Goal: Information Seeking & Learning: Learn about a topic

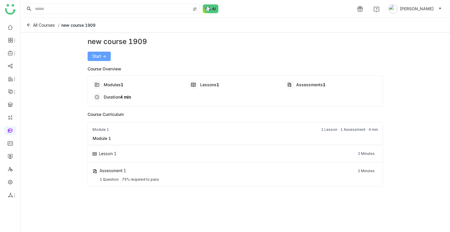
click at [103, 59] on span "Start ->" at bounding box center [99, 56] width 14 height 6
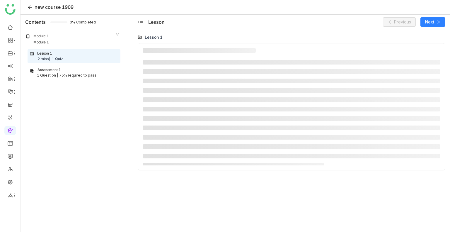
click at [74, 72] on div "Assessment 1" at bounding box center [74, 70] width 88 height 6
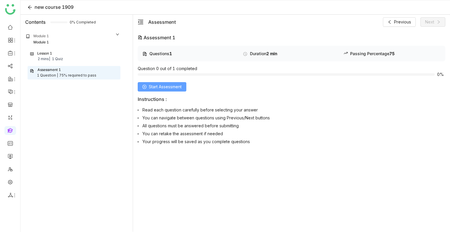
click at [167, 88] on span "Start Assessment" at bounding box center [165, 86] width 33 height 6
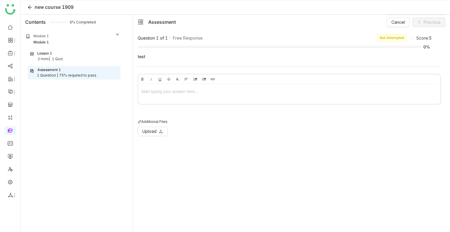
click at [178, 86] on div at bounding box center [289, 93] width 302 height 18
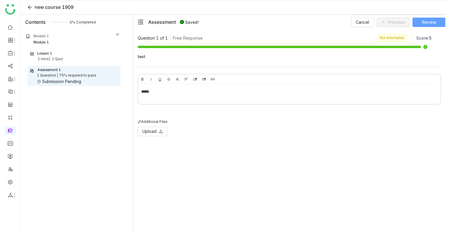
click at [429, 23] on span "Review" at bounding box center [429, 22] width 14 height 6
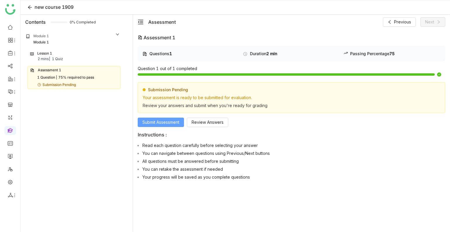
click at [161, 119] on span "Submit Assessment" at bounding box center [160, 122] width 37 height 6
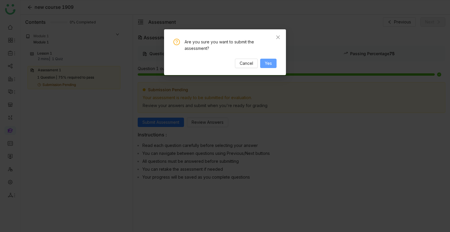
click at [266, 61] on span "Yes" at bounding box center [268, 63] width 7 height 6
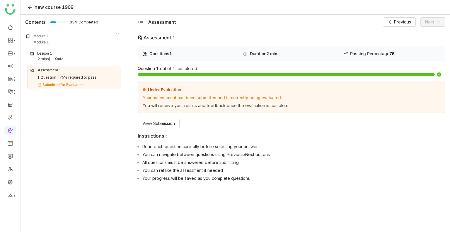
click at [81, 55] on div "Lesson 1 2 mins | 1 Quiz" at bounding box center [74, 56] width 88 height 11
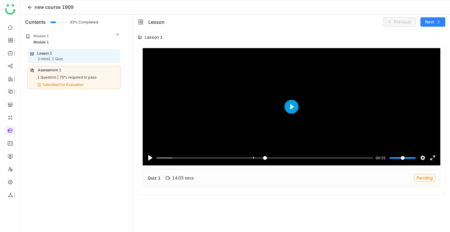
click at [67, 75] on div "75% required to pass" at bounding box center [77, 78] width 37 height 6
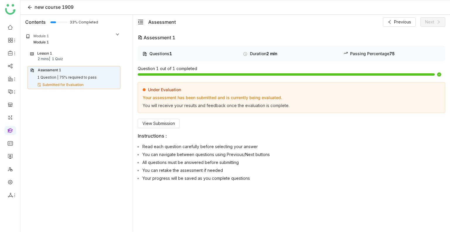
click at [74, 67] on div "Assessment 1" at bounding box center [74, 70] width 88 height 6
click at [67, 57] on div "Lesson 1 2 mins | 1 Quiz" at bounding box center [74, 56] width 88 height 11
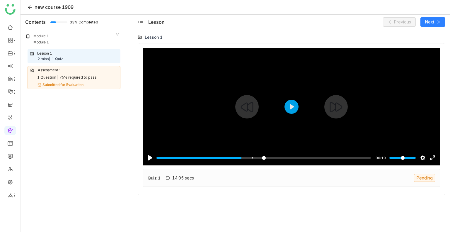
click at [242, 157] on input "Seek" at bounding box center [263, 158] width 214 height 6
click at [249, 158] on input "Seek" at bounding box center [263, 158] width 214 height 6
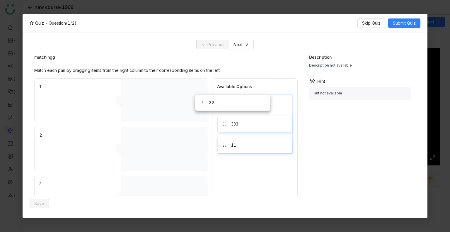
drag, startPoint x: 247, startPoint y: 104, endPoint x: 174, endPoint y: 105, distance: 72.6
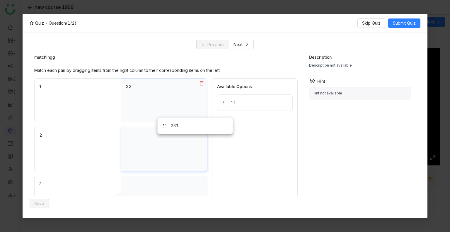
drag, startPoint x: 225, startPoint y: 107, endPoint x: 150, endPoint y: 136, distance: 79.5
click at [201, 131] on icon at bounding box center [201, 131] width 5 height 5
click at [201, 83] on icon at bounding box center [201, 83] width 5 height 5
click at [262, 107] on div "11" at bounding box center [255, 102] width 76 height 16
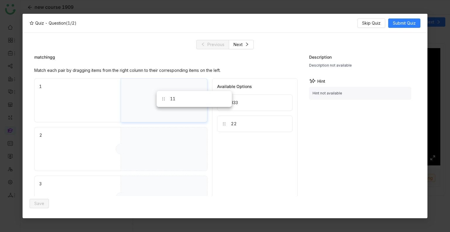
drag, startPoint x: 262, startPoint y: 107, endPoint x: 197, endPoint y: 105, distance: 65.6
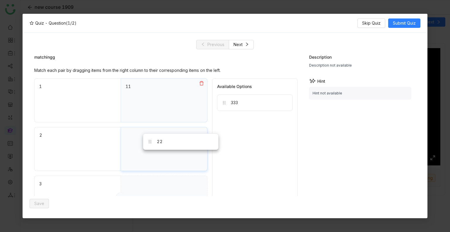
drag, startPoint x: 239, startPoint y: 120, endPoint x: 165, endPoint y: 138, distance: 76.0
drag, startPoint x: 242, startPoint y: 99, endPoint x: 148, endPoint y: 206, distance: 142.5
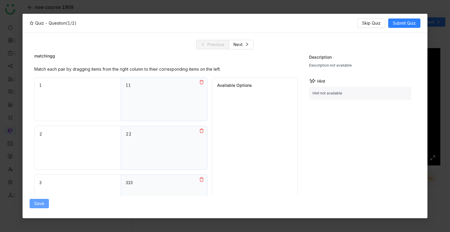
click at [34, 205] on span "Save" at bounding box center [39, 203] width 10 height 6
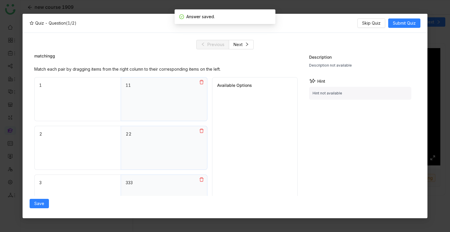
click at [393, 30] on div "Quiz - Question (1/2) Skip Quiz Submit Quiz" at bounding box center [225, 23] width 405 height 19
click at [403, 19] on button "Submit Quiz" at bounding box center [404, 22] width 32 height 9
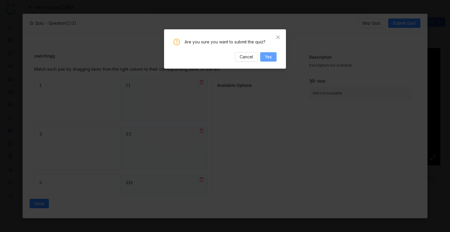
click at [267, 57] on span "Yes" at bounding box center [268, 57] width 7 height 6
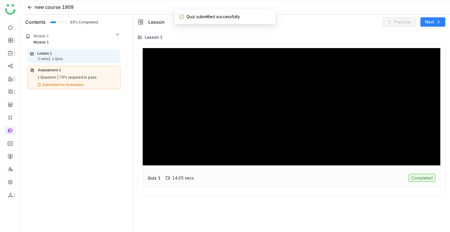
scroll to position [0, 0]
type input "***"
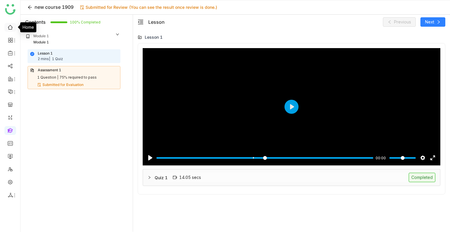
click at [9, 28] on link at bounding box center [10, 26] width 5 height 5
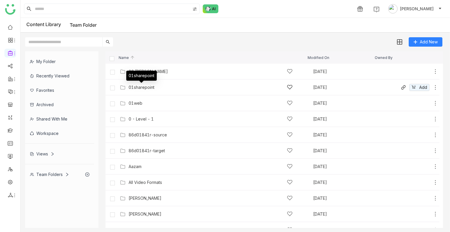
drag, startPoint x: 0, startPoint y: 0, endPoint x: 141, endPoint y: 87, distance: 165.1
click at [141, 87] on div "01sharepoint" at bounding box center [142, 87] width 26 height 5
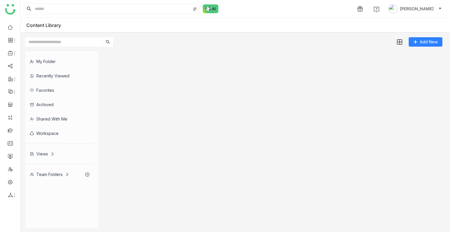
click at [141, 87] on gtmb-list-view at bounding box center [273, 139] width 337 height 176
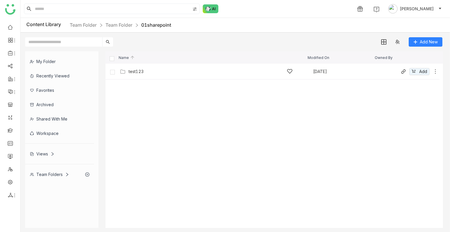
click at [139, 67] on div "test123 Sep 22, 2025 Add" at bounding box center [278, 71] width 320 height 9
click at [142, 71] on div "Documents" at bounding box center [140, 71] width 22 height 5
click at [143, 68] on div "New folder renamed" at bounding box center [211, 71] width 164 height 6
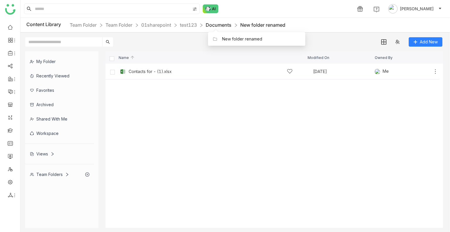
click at [216, 25] on link "Documents" at bounding box center [219, 25] width 26 height 6
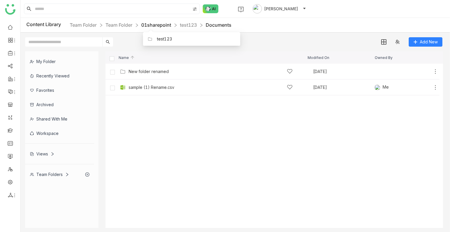
click at [151, 23] on link "01sharepoint" at bounding box center [156, 25] width 30 height 6
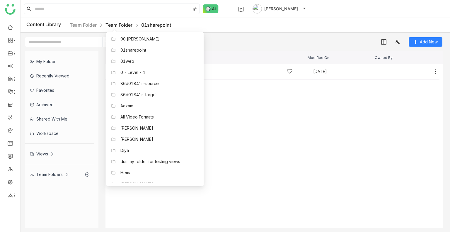
click at [120, 24] on link "Team Folder" at bounding box center [118, 25] width 27 height 6
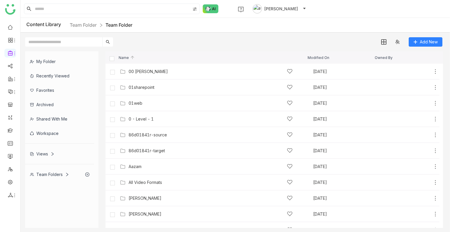
click at [272, 8] on span "[PERSON_NAME]" at bounding box center [281, 9] width 34 height 6
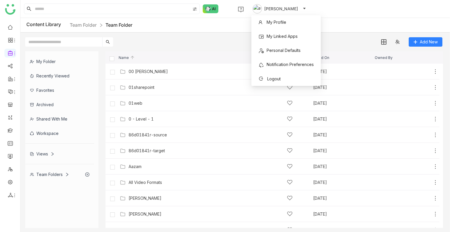
click at [272, 11] on span "[PERSON_NAME]" at bounding box center [281, 9] width 34 height 6
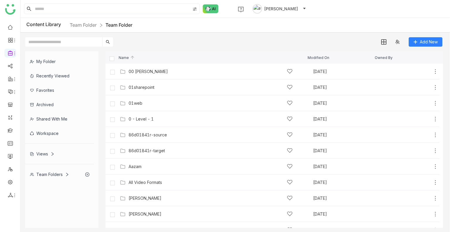
click at [261, 10] on img at bounding box center [256, 8] width 9 height 9
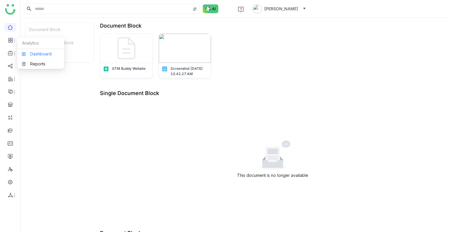
click at [25, 56] on link "Dashboard" at bounding box center [41, 54] width 38 height 4
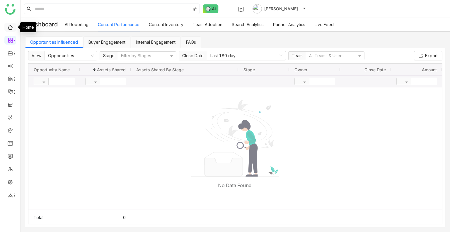
click at [8, 28] on link at bounding box center [10, 26] width 5 height 5
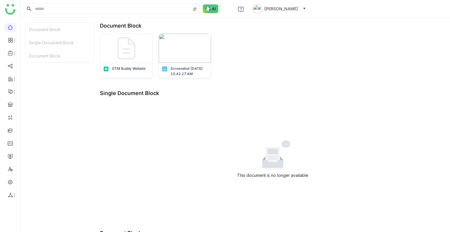
click at [278, 9] on span "Uday Bhanu" at bounding box center [281, 9] width 34 height 6
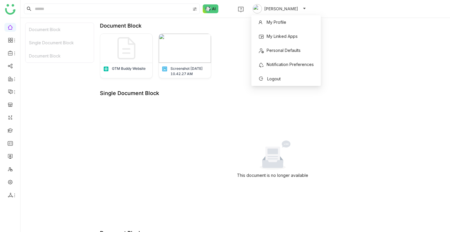
click at [322, 5] on div "1 Uday Bhanu" at bounding box center [234, 9] width 429 height 18
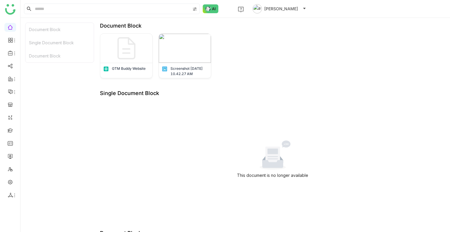
click at [255, 5] on img at bounding box center [256, 8] width 9 height 9
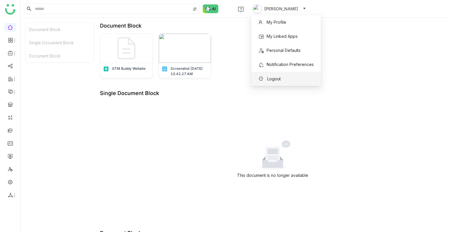
click at [267, 78] on span "Logout" at bounding box center [273, 78] width 13 height 5
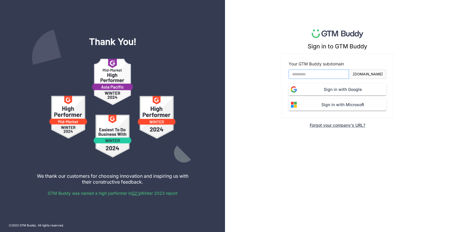
click at [311, 73] on input at bounding box center [318, 73] width 60 height 9
type input "*******"
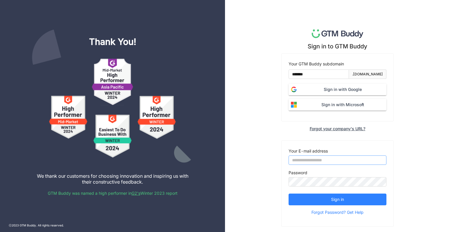
type input "**********"
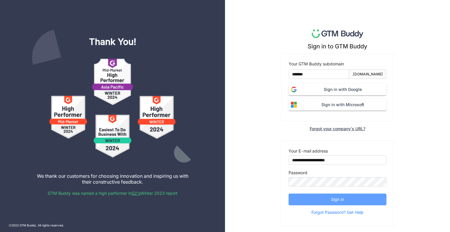
click at [317, 199] on button "Sign in" at bounding box center [337, 199] width 98 height 12
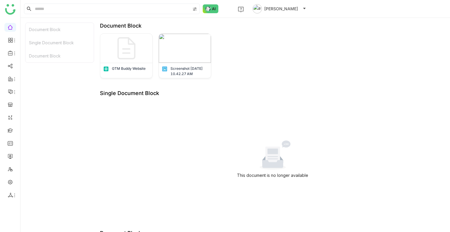
click at [279, 7] on span "Uday Bhanu" at bounding box center [281, 9] width 34 height 6
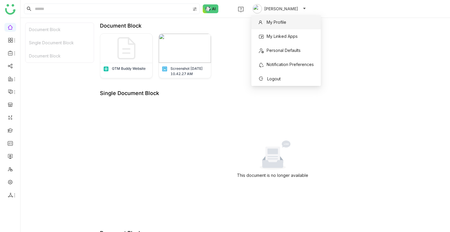
click at [279, 25] on span "My Profile" at bounding box center [272, 22] width 28 height 6
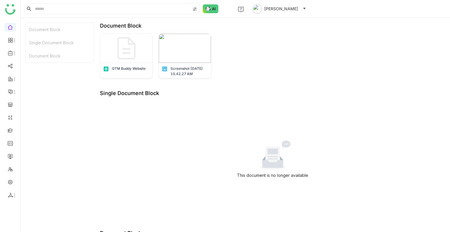
click at [279, 25] on body "1 Uday Bhanu Document Block Single Document Block Document Block Document Block…" at bounding box center [225, 116] width 450 height 232
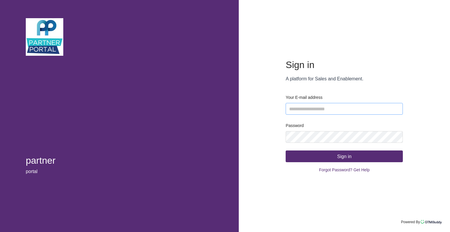
type input "**********"
click at [337, 169] on span "Forgot Password? Get Help" at bounding box center [344, 169] width 51 height 9
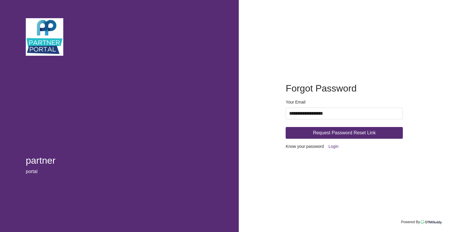
click at [315, 131] on span "Request Password Reset Link" at bounding box center [344, 132] width 63 height 7
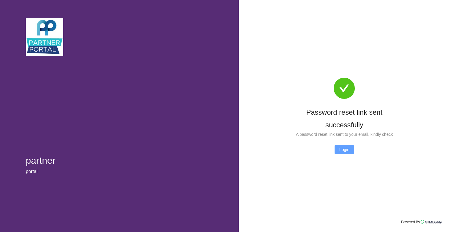
click at [343, 151] on span "Login" at bounding box center [344, 149] width 10 height 6
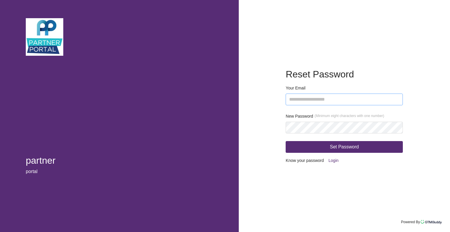
type input "**********"
click at [295, 66] on div "**********" at bounding box center [344, 115] width 146 height 118
click at [266, 130] on div "**********" at bounding box center [344, 116] width 211 height 232
click at [301, 145] on button "Set Password" at bounding box center [343, 147] width 117 height 12
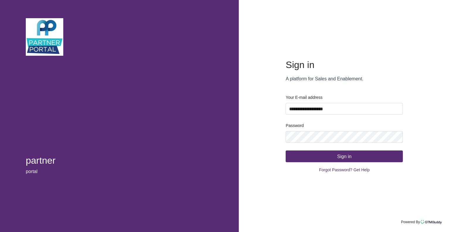
click at [314, 158] on button "Sign in" at bounding box center [343, 156] width 117 height 12
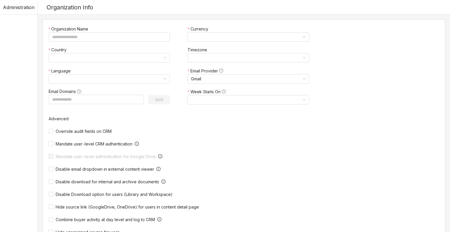
click at [29, 3] on span "Administration" at bounding box center [19, 7] width 32 height 15
click at [22, 11] on span "Administration" at bounding box center [19, 7] width 32 height 15
drag, startPoint x: 13, startPoint y: 2, endPoint x: 192, endPoint y: 37, distance: 182.1
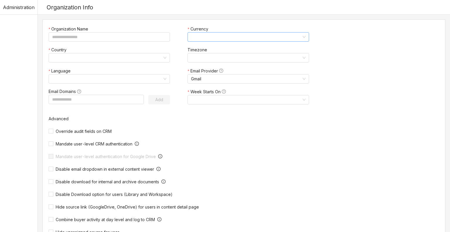
click at [192, 37] on input at bounding box center [246, 36] width 110 height 9
click at [26, 6] on span "Administration" at bounding box center [19, 7] width 32 height 15
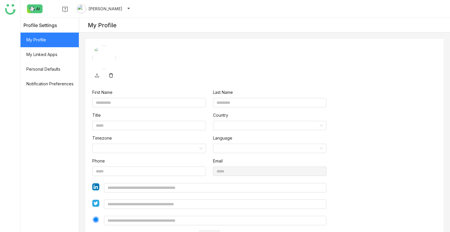
type input "****"
type input "*****"
type input "**********"
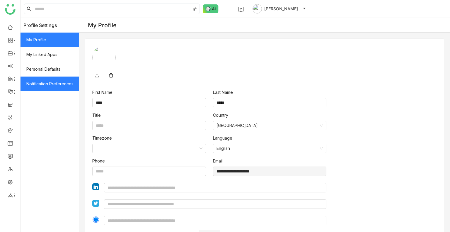
click at [72, 82] on span "Notification Preferences" at bounding box center [49, 83] width 58 height 15
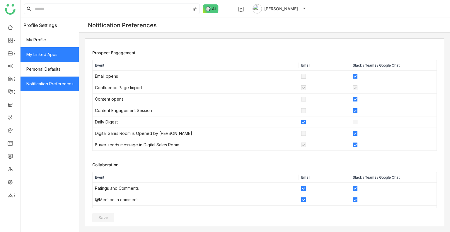
click at [51, 50] on span "My Linked Apps" at bounding box center [49, 54] width 58 height 15
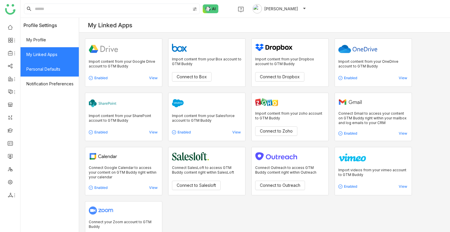
click at [48, 64] on span "Personal Defaults" at bounding box center [49, 69] width 58 height 15
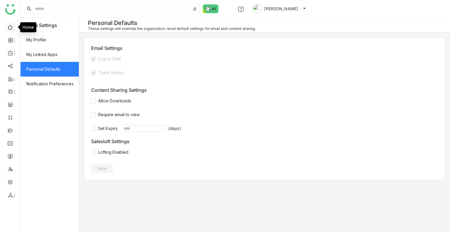
click at [8, 28] on link at bounding box center [10, 26] width 5 height 5
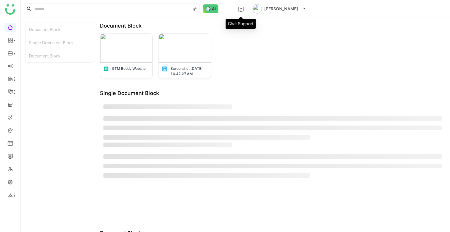
click at [238, 9] on img at bounding box center [241, 9] width 6 height 6
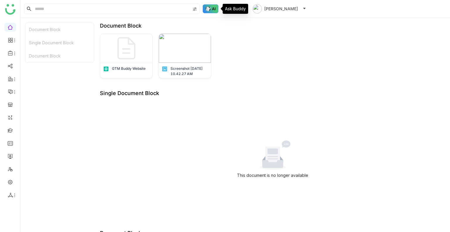
click at [215, 11] on img at bounding box center [211, 8] width 16 height 9
click at [193, 14] on span at bounding box center [195, 9] width 8 height 10
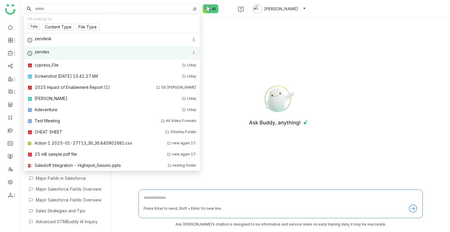
click at [27, 52] on div "zendes 1" at bounding box center [112, 52] width 176 height 13
type input "******"
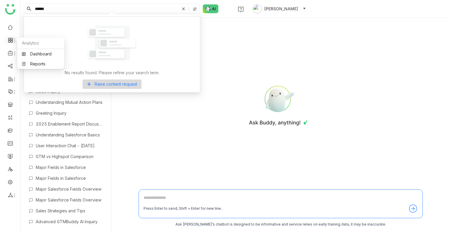
click at [9, 38] on icon at bounding box center [10, 39] width 5 height 5
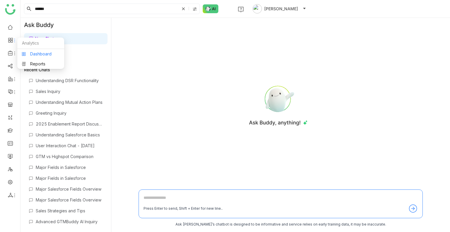
click at [31, 52] on link "Dashboard" at bounding box center [41, 54] width 38 height 4
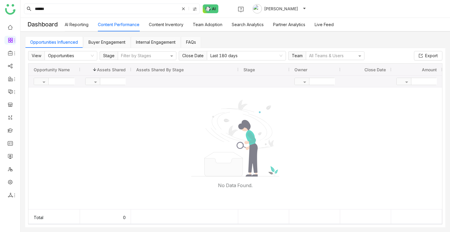
click at [110, 42] on link "Buyer Engagement" at bounding box center [106, 42] width 37 height 5
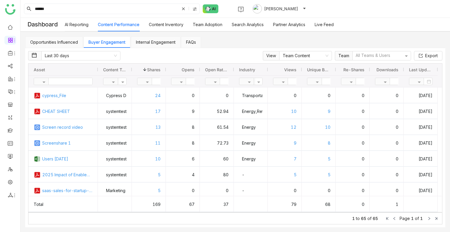
click at [160, 25] on link "Content Inventory" at bounding box center [166, 24] width 35 height 5
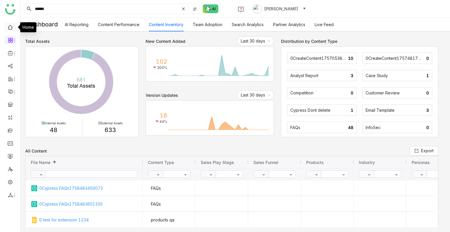
click link
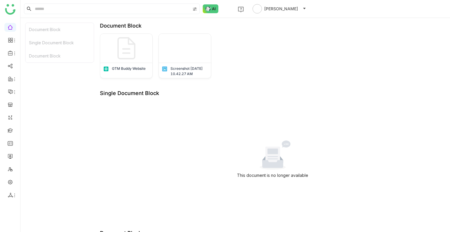
drag, startPoint x: 10, startPoint y: 34, endPoint x: 9, endPoint y: 25, distance: 8.3
click at [9, 25] on ul at bounding box center [10, 111] width 20 height 184
click at [9, 25] on link at bounding box center [10, 26] width 5 height 5
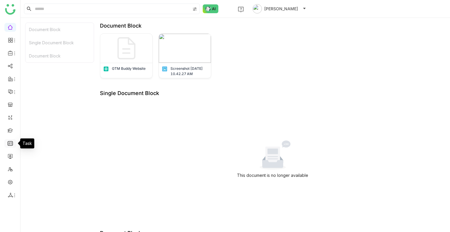
click at [9, 142] on link at bounding box center [10, 142] width 5 height 5
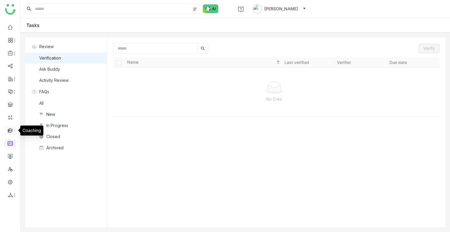
click at [9, 132] on link at bounding box center [10, 129] width 5 height 5
